Goal: Task Accomplishment & Management: Manage account settings

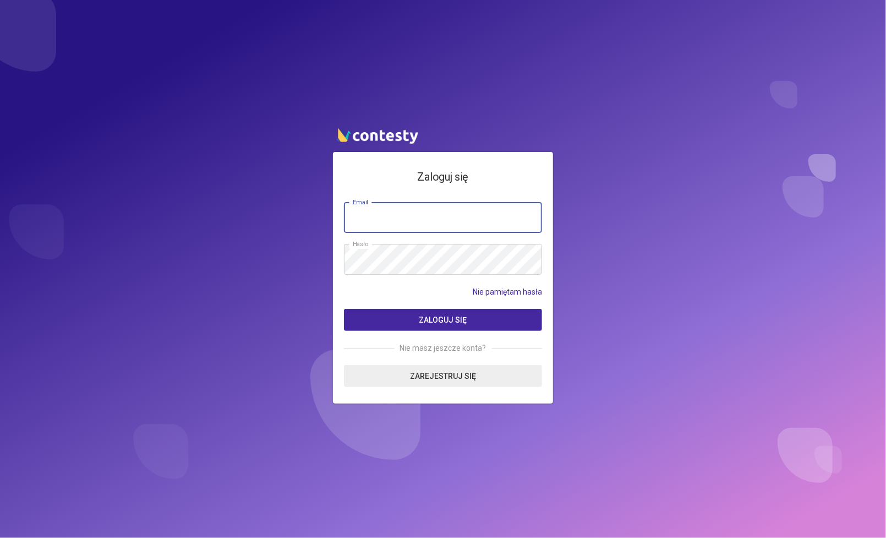
click at [416, 209] on input "email" at bounding box center [443, 217] width 198 height 31
type input "**********"
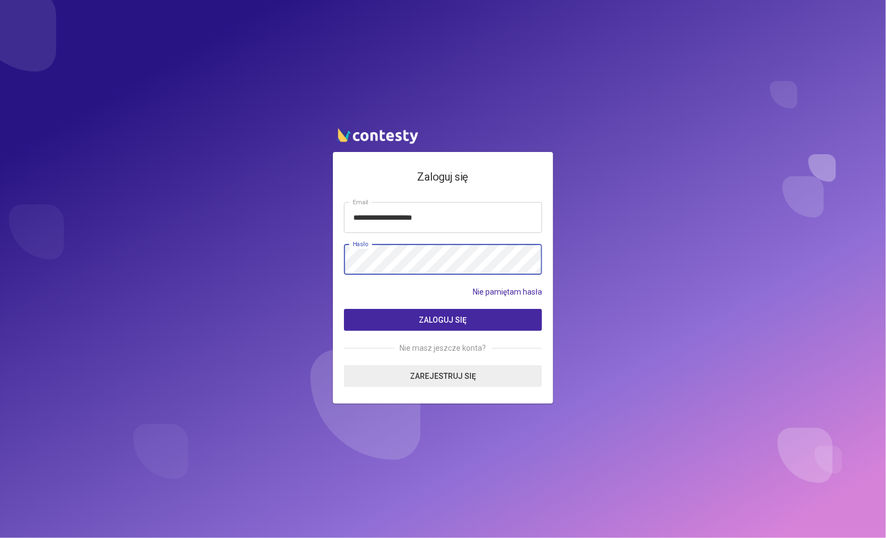
click at [344, 309] on button "Zaloguj się" at bounding box center [443, 320] width 198 height 22
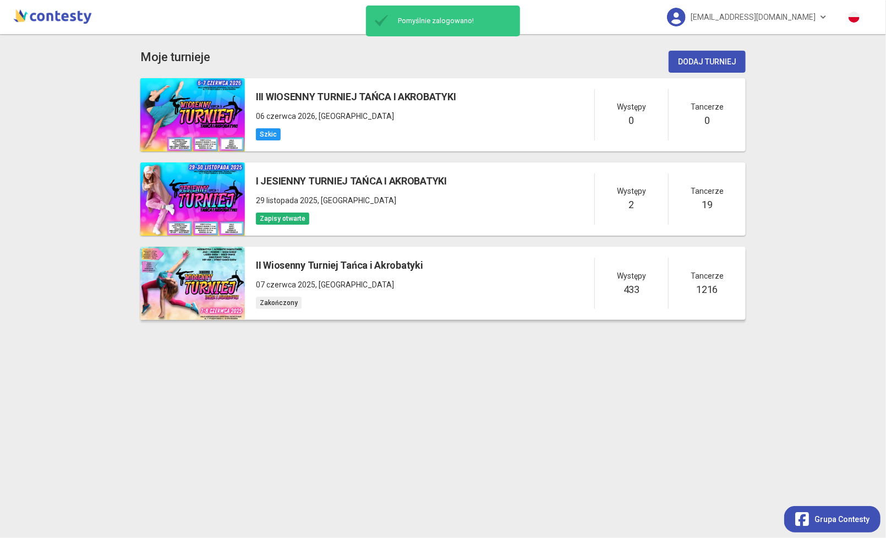
click at [312, 269] on h5 "II Wiosenny Turniej Tańca i Akrobatyki" at bounding box center [339, 265] width 167 height 15
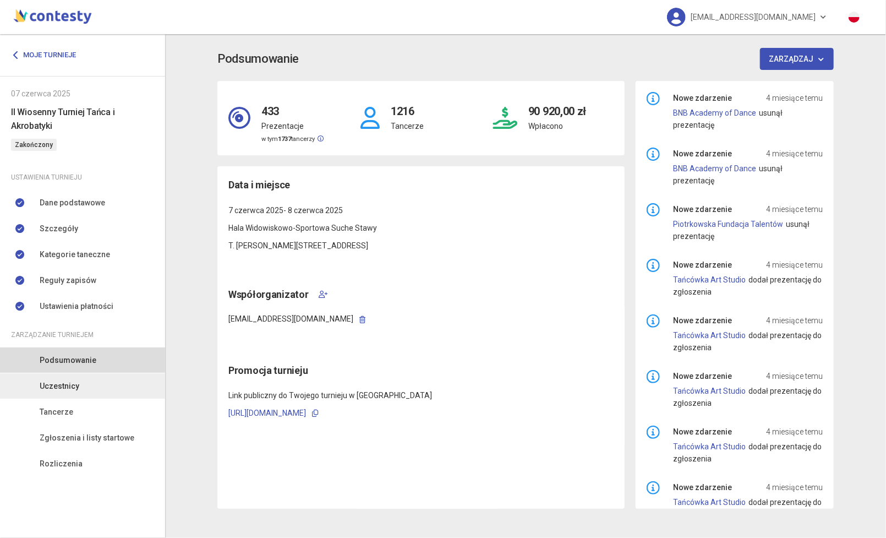
click at [83, 390] on link "Uczestnicy" at bounding box center [82, 385] width 165 height 25
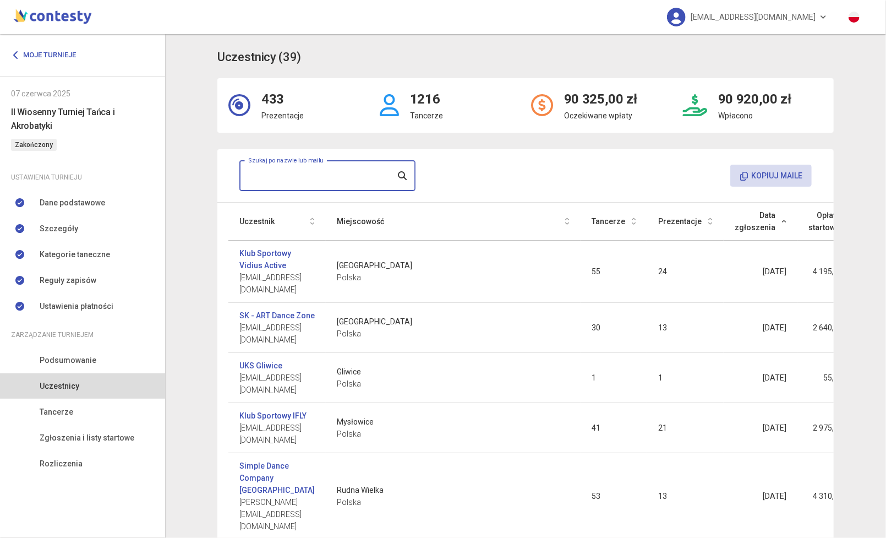
click at [326, 177] on input "text" at bounding box center [327, 175] width 176 height 31
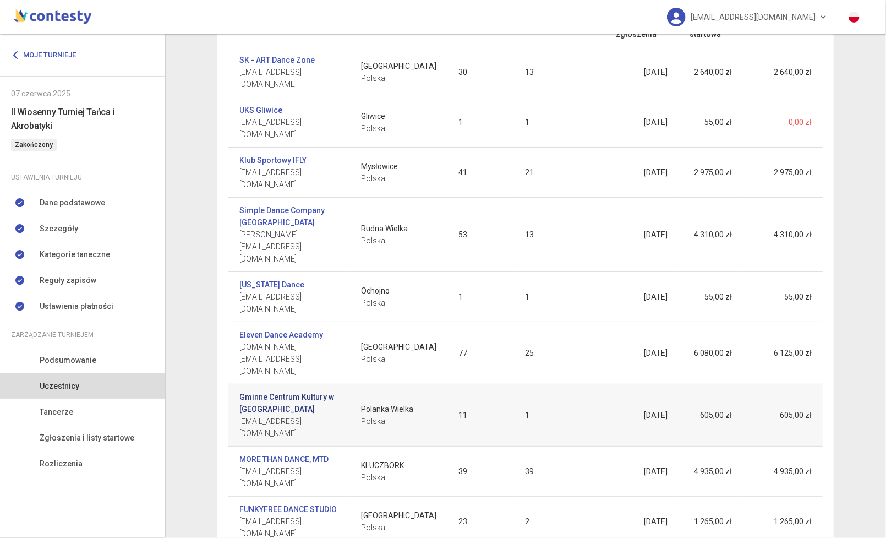
scroll to position [193, 0]
type input "*"
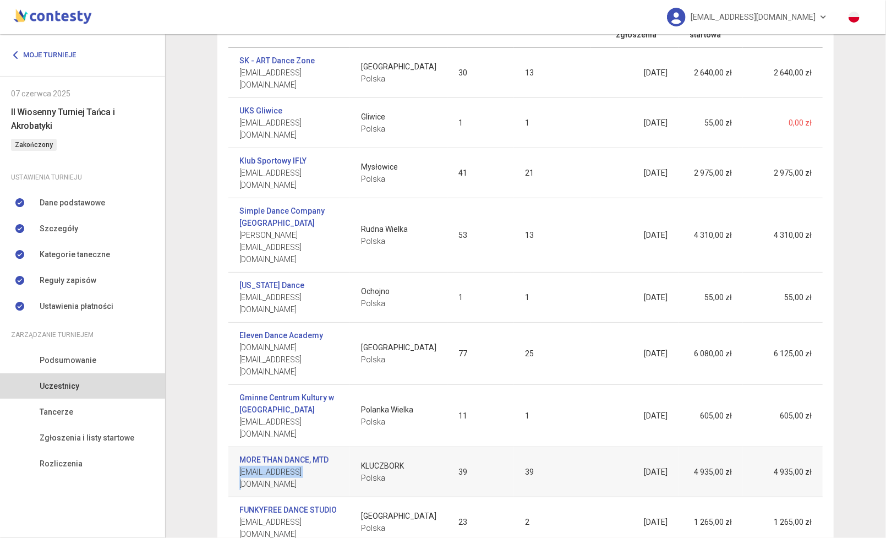
drag, startPoint x: 294, startPoint y: 346, endPoint x: 232, endPoint y: 351, distance: 62.4
click at [232, 447] on td "MORE THAN DANCE, MTD [EMAIL_ADDRESS][DOMAIN_NAME]" at bounding box center [289, 472] width 122 height 50
copy span "[EMAIL_ADDRESS][DOMAIN_NAME]"
